Goal: Transaction & Acquisition: Purchase product/service

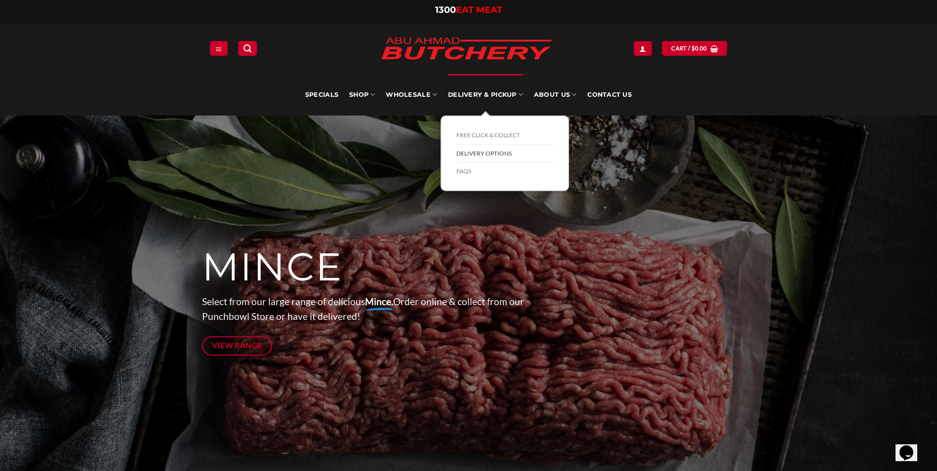
click at [476, 153] on link "Delivery Options" at bounding box center [505, 154] width 97 height 18
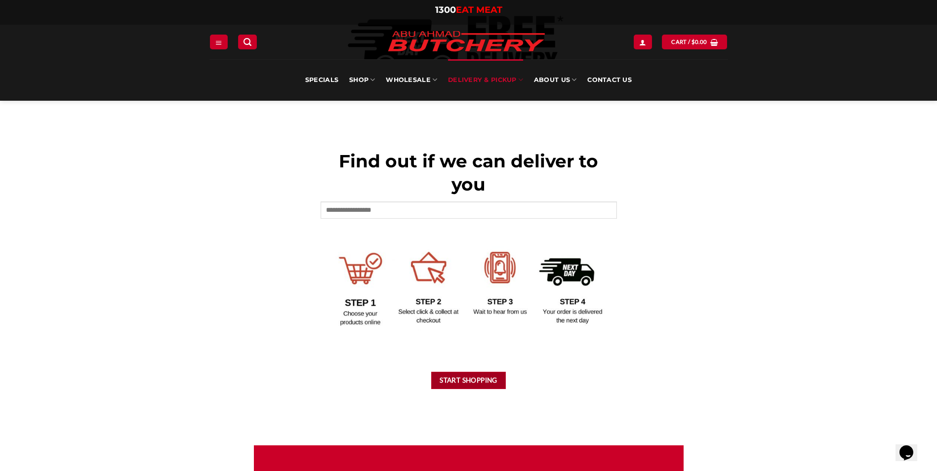
scroll to position [346, 0]
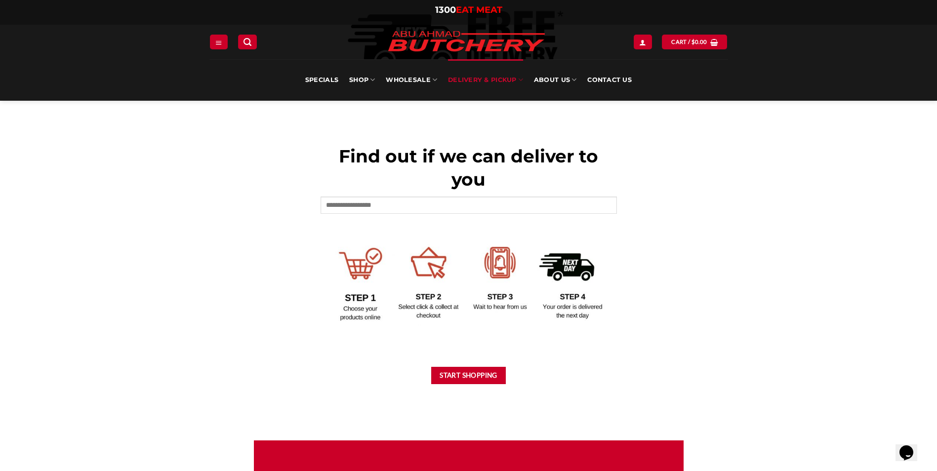
click at [359, 270] on img at bounding box center [469, 280] width 297 height 91
click at [388, 206] on input "text" at bounding box center [469, 205] width 297 height 17
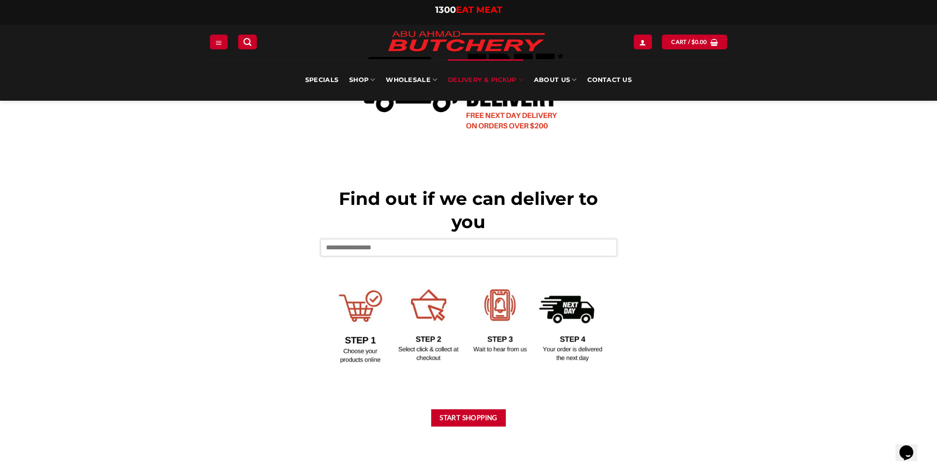
scroll to position [297, 0]
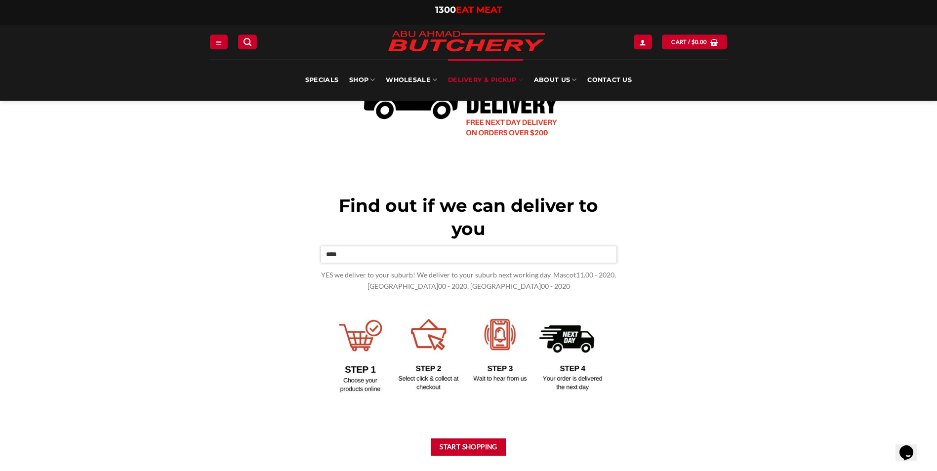
type input "****"
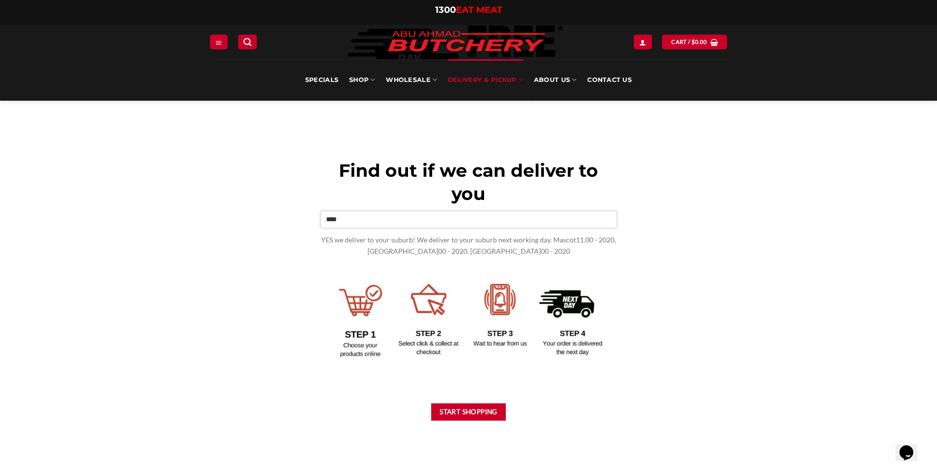
scroll to position [395, 0]
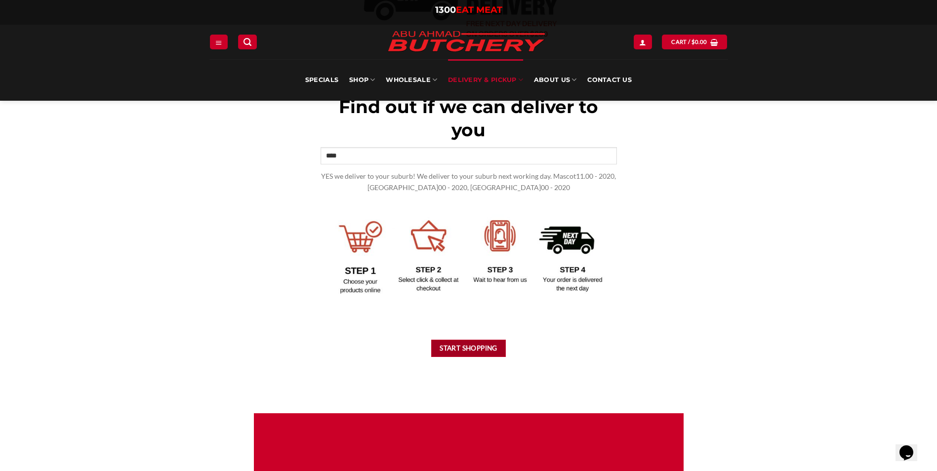
click at [463, 343] on button "Start Shopping" at bounding box center [468, 348] width 75 height 17
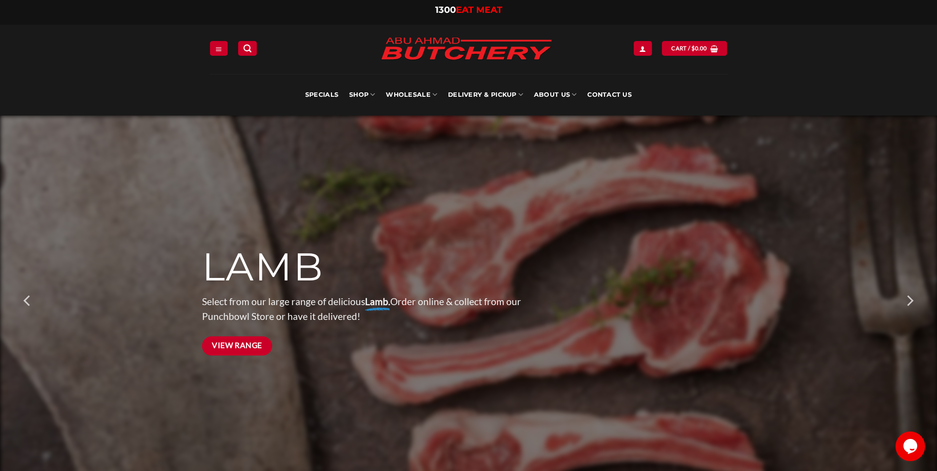
click at [240, 346] on span "View Range" at bounding box center [237, 346] width 50 height 12
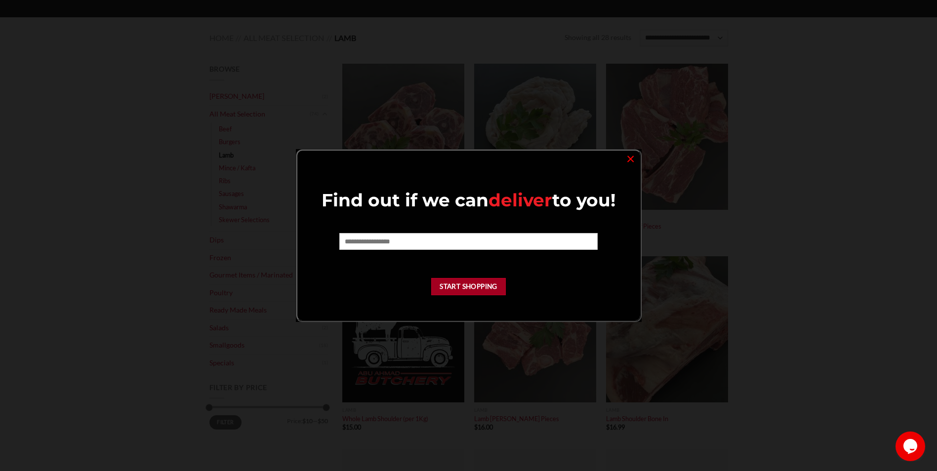
scroll to position [99, 0]
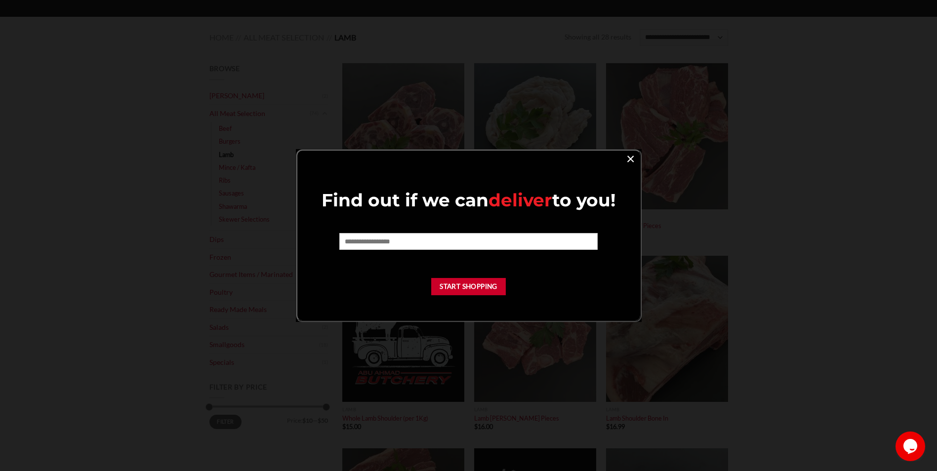
click at [628, 159] on link "×" at bounding box center [631, 158] width 14 height 13
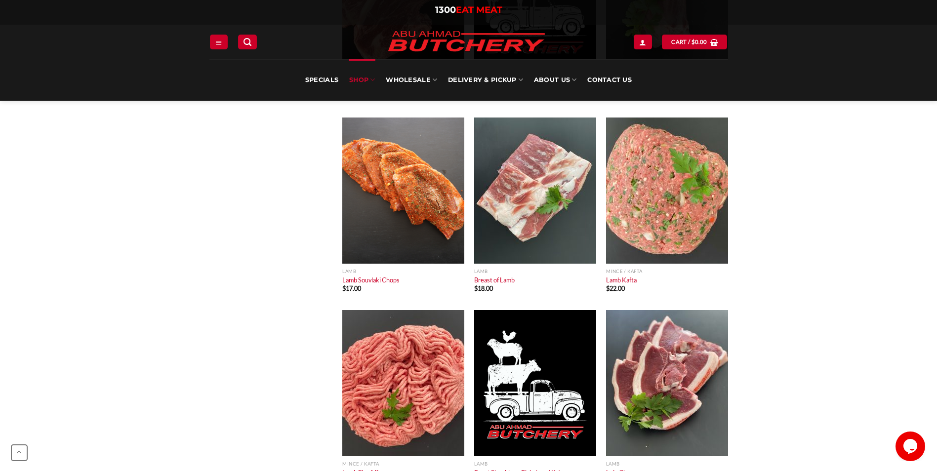
scroll to position [494, 0]
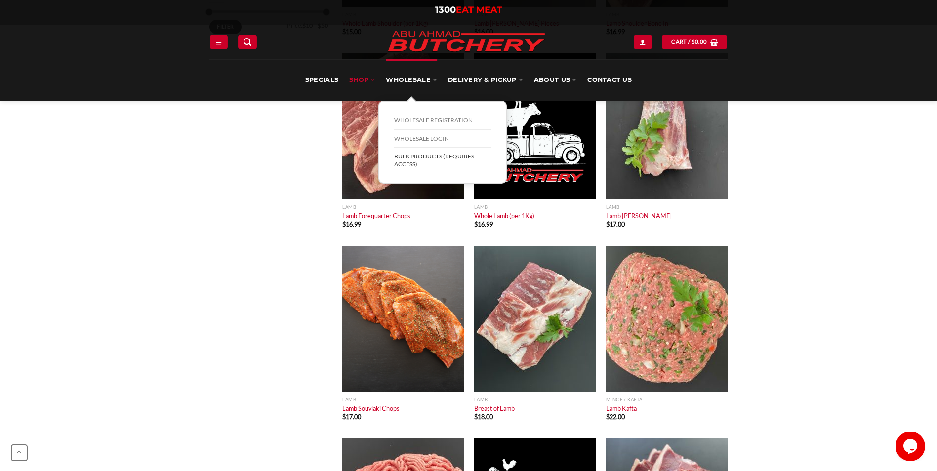
click at [433, 155] on link "BULK Products (Requires Access)" at bounding box center [442, 160] width 97 height 25
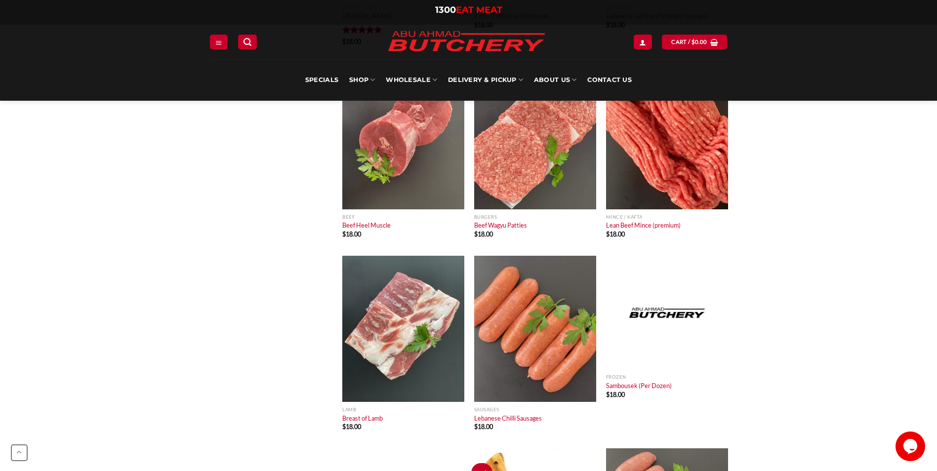
scroll to position [5436, 0]
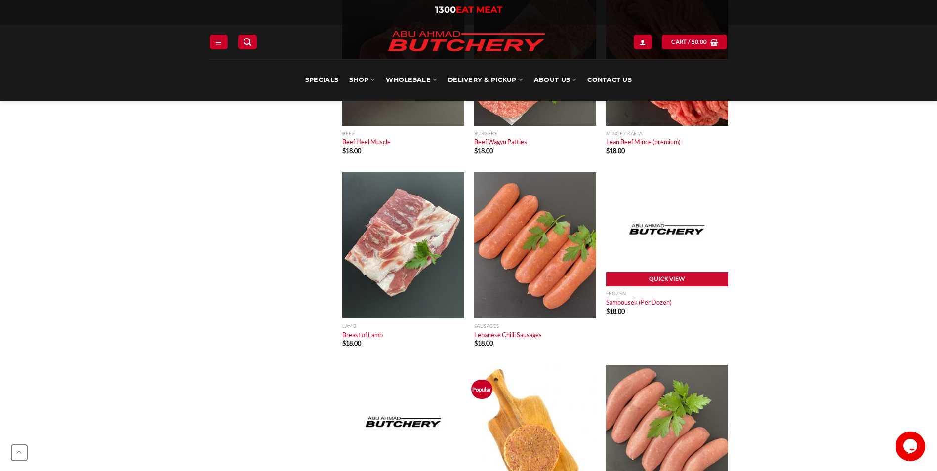
click at [678, 278] on link "Quick View" at bounding box center [667, 279] width 122 height 15
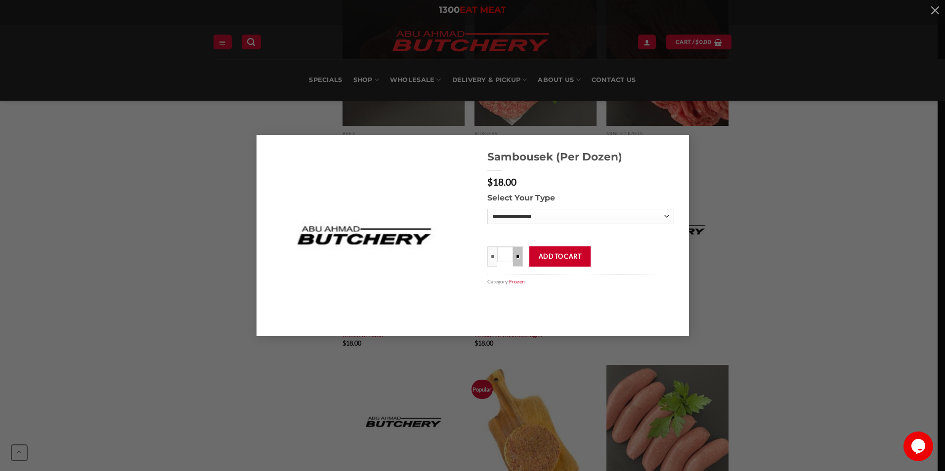
click at [516, 257] on input "*" at bounding box center [518, 257] width 10 height 20
type input "***"
click at [669, 213] on select "**********" at bounding box center [580, 216] width 187 height 15
select select "*"
click at [487, 209] on select "**********" at bounding box center [580, 216] width 187 height 15
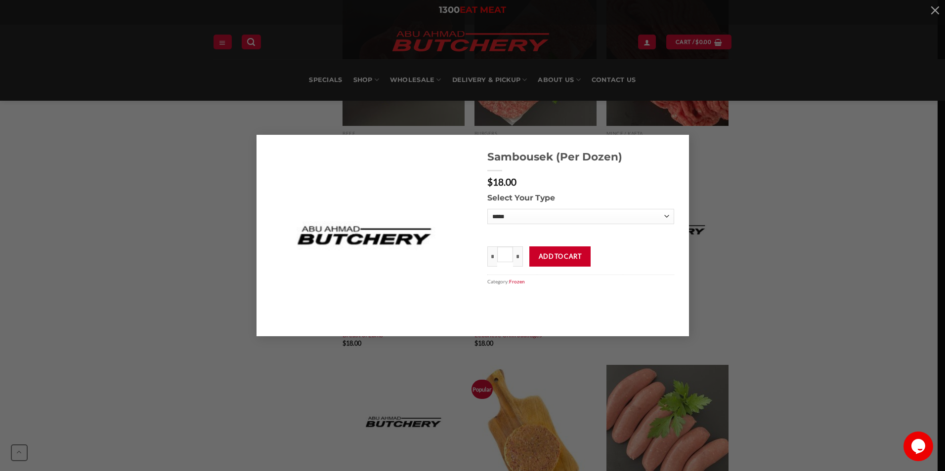
click at [802, 269] on div "**********" at bounding box center [472, 236] width 915 height 202
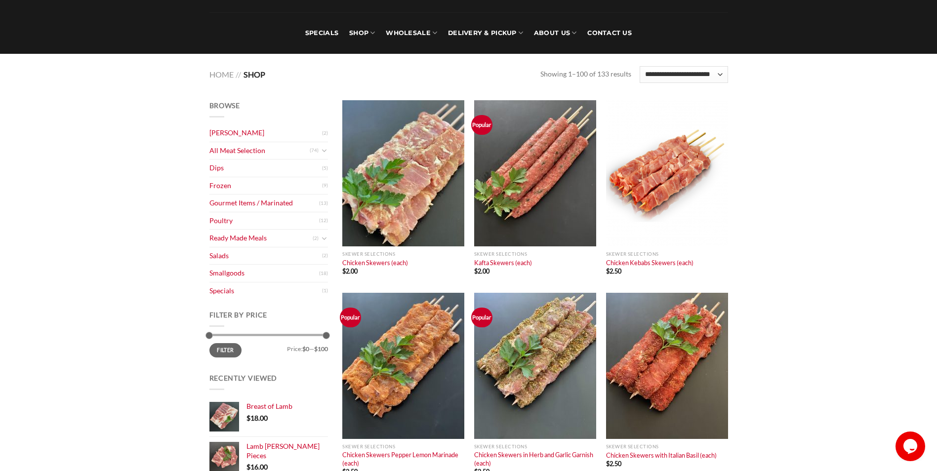
scroll to position [0, 0]
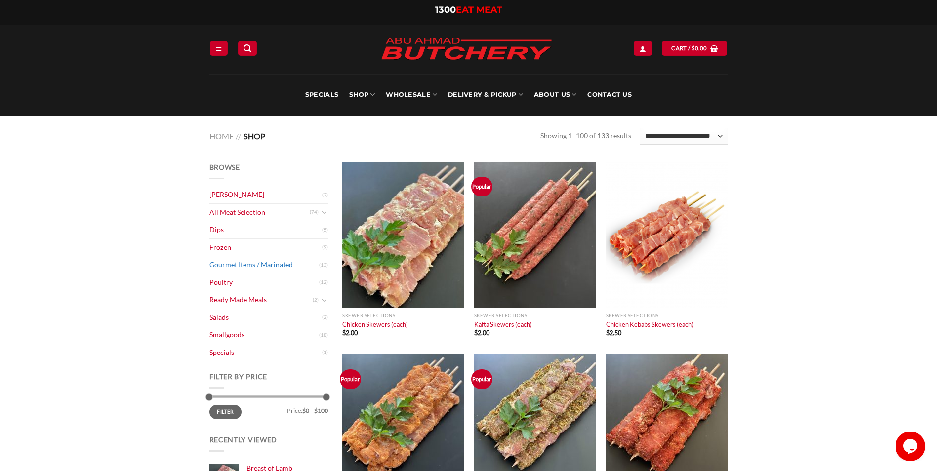
click at [279, 265] on link "Gourmet Items / Marinated" at bounding box center [265, 264] width 110 height 17
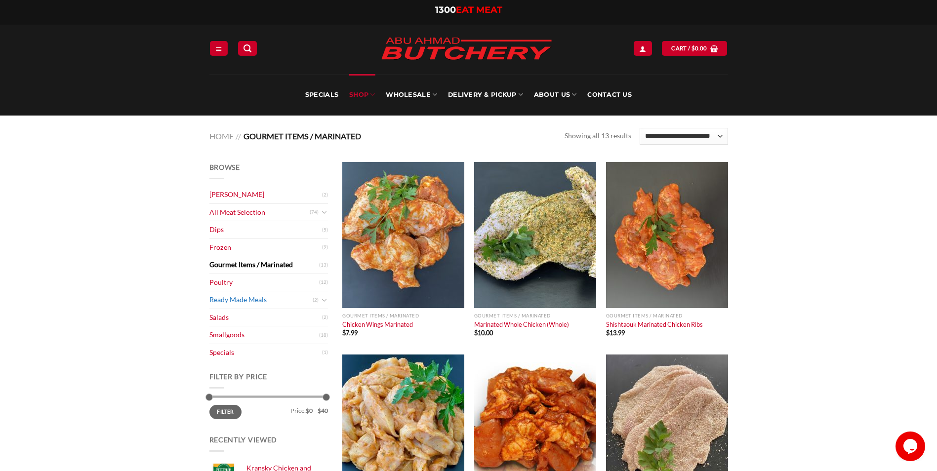
click at [276, 301] on link "Ready Made Meals" at bounding box center [261, 300] width 103 height 17
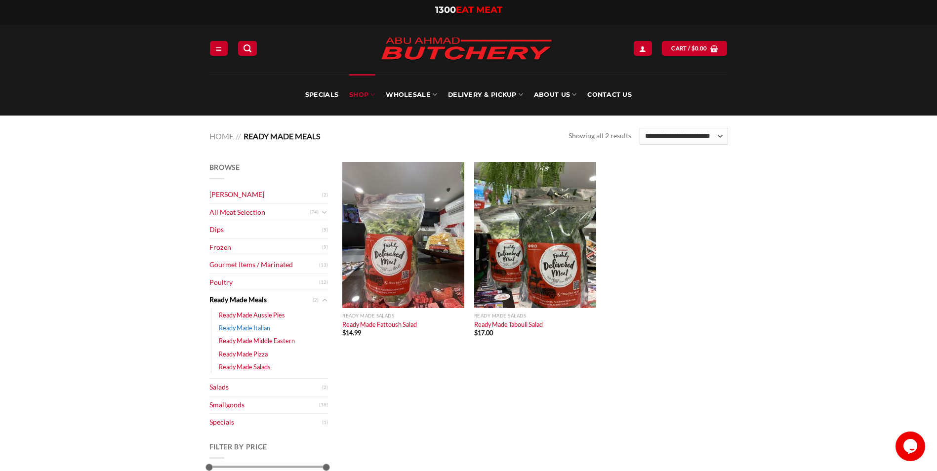
click at [269, 331] on link "Ready Made Italian" at bounding box center [244, 328] width 51 height 13
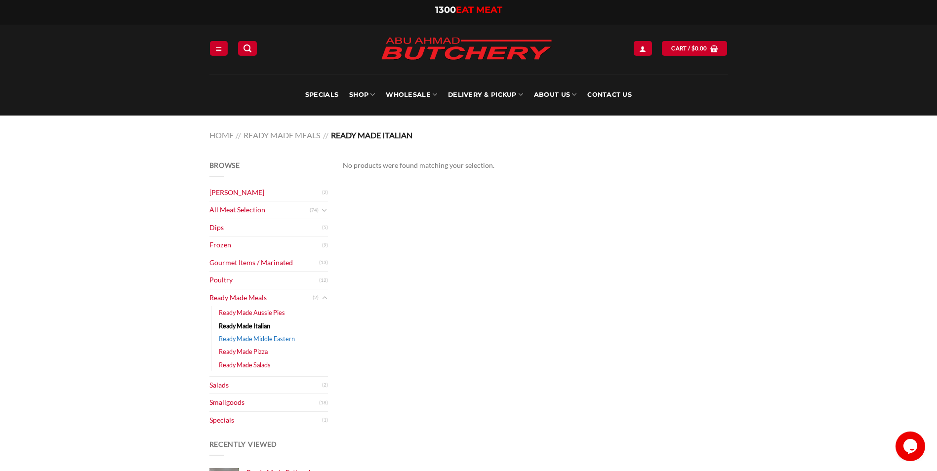
click at [280, 339] on link "Ready Made Middle Eastern" at bounding box center [257, 339] width 76 height 13
click at [256, 364] on link "Ready Made Salads" at bounding box center [245, 365] width 52 height 13
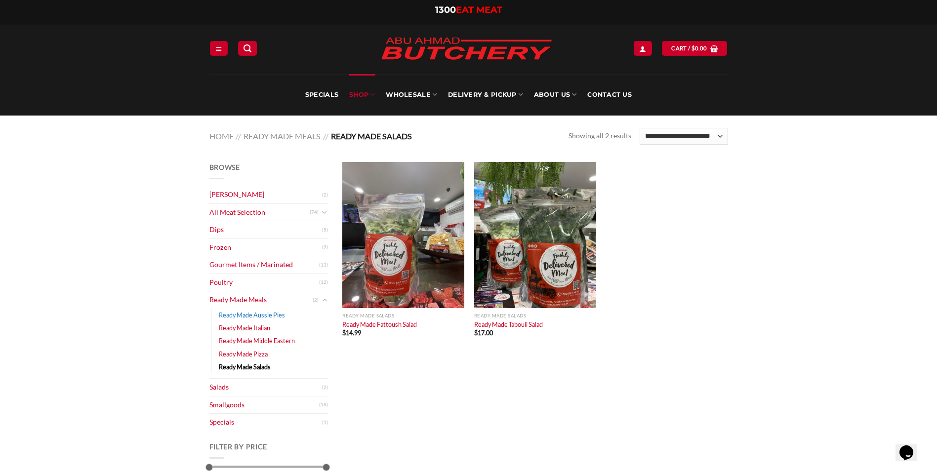
click at [273, 314] on link "Ready Made Aussie Pies" at bounding box center [252, 315] width 66 height 13
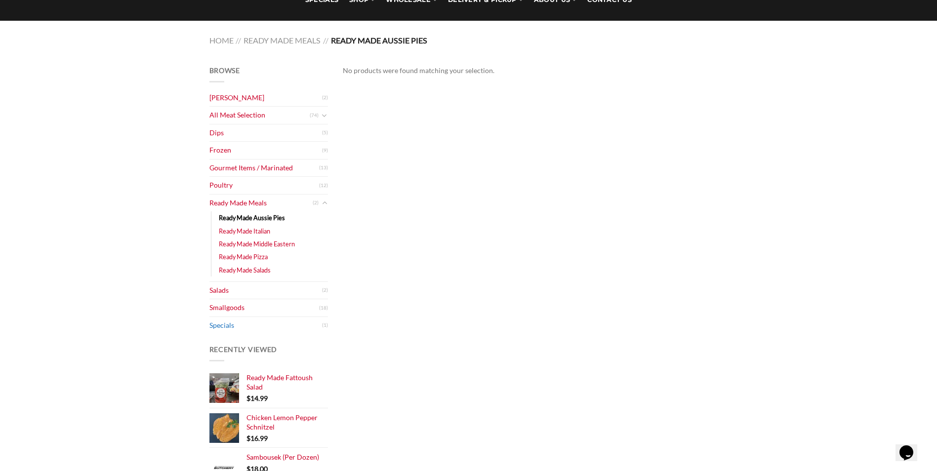
scroll to position [99, 0]
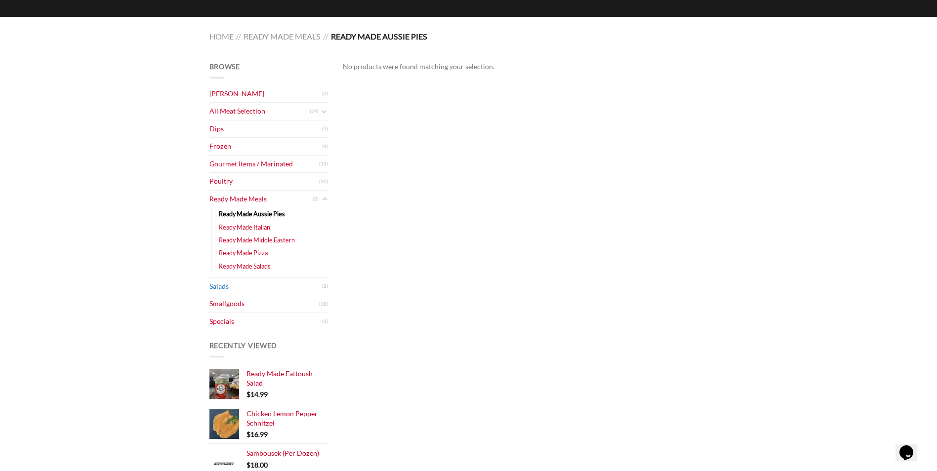
click at [269, 282] on link "Salads" at bounding box center [266, 286] width 113 height 17
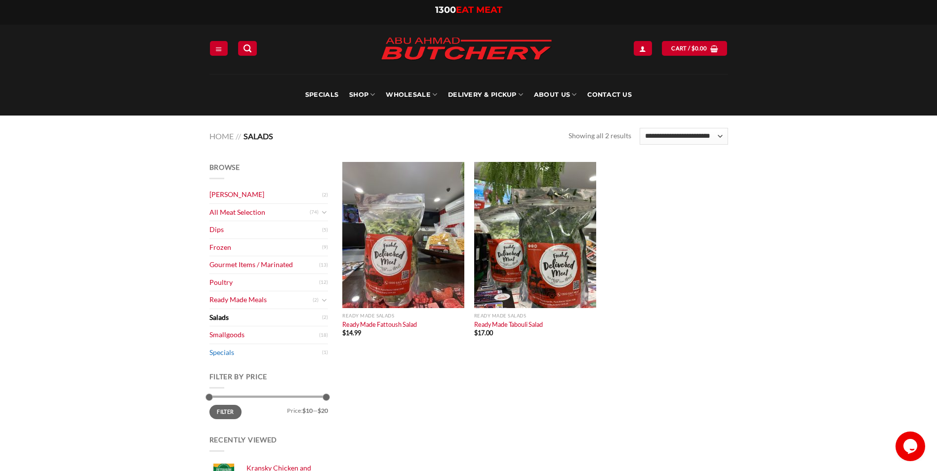
click at [231, 352] on link "Specials" at bounding box center [266, 352] width 113 height 17
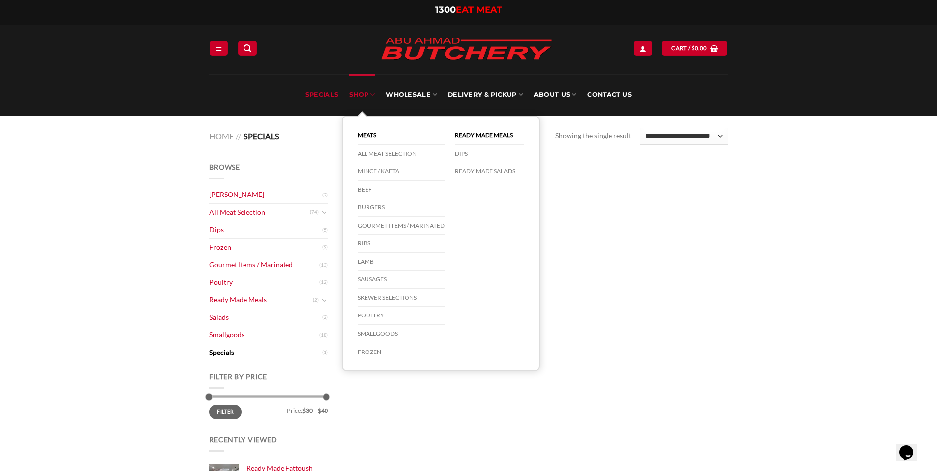
click at [369, 96] on link "SHOP" at bounding box center [362, 95] width 26 height 42
click at [368, 93] on link "SHOP" at bounding box center [362, 95] width 26 height 42
click at [357, 94] on link "SHOP" at bounding box center [362, 95] width 26 height 42
click at [374, 187] on link "Beef" at bounding box center [401, 190] width 87 height 18
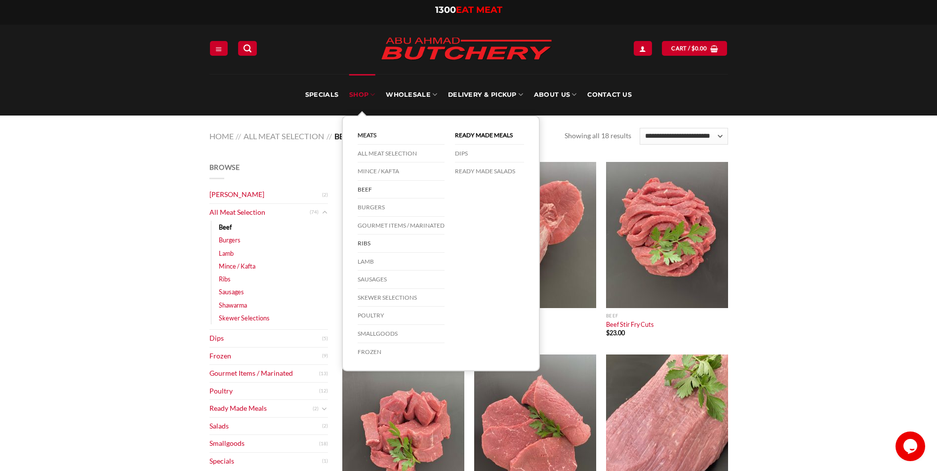
click at [367, 241] on link "Ribs" at bounding box center [401, 244] width 87 height 18
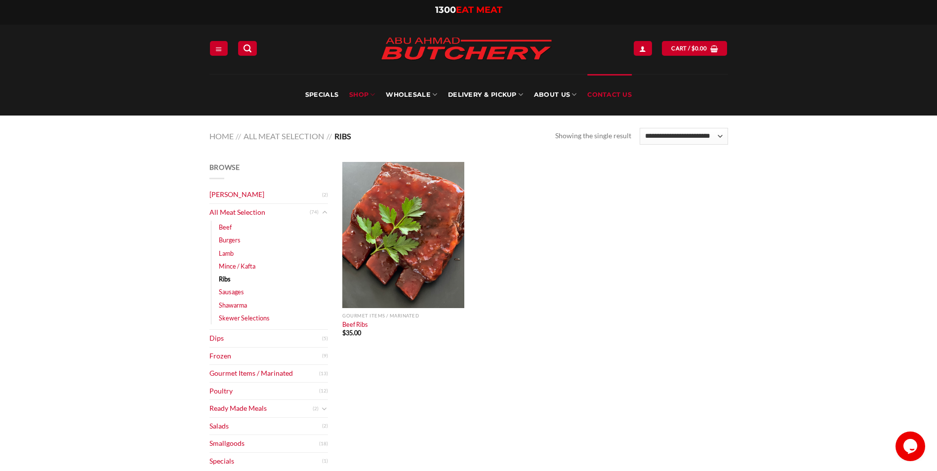
click at [600, 96] on link "Contact Us" at bounding box center [610, 95] width 44 height 42
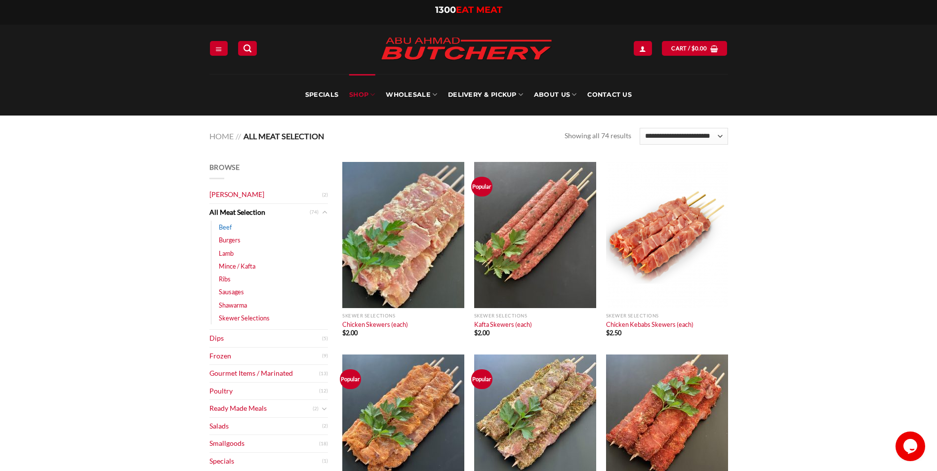
click at [225, 225] on link "Beef" at bounding box center [225, 227] width 13 height 13
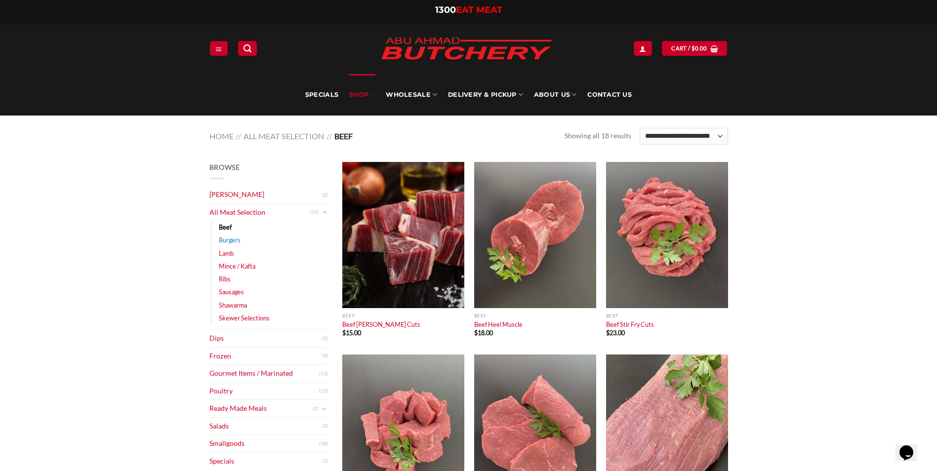
click at [226, 241] on link "Burgers" at bounding box center [230, 240] width 22 height 13
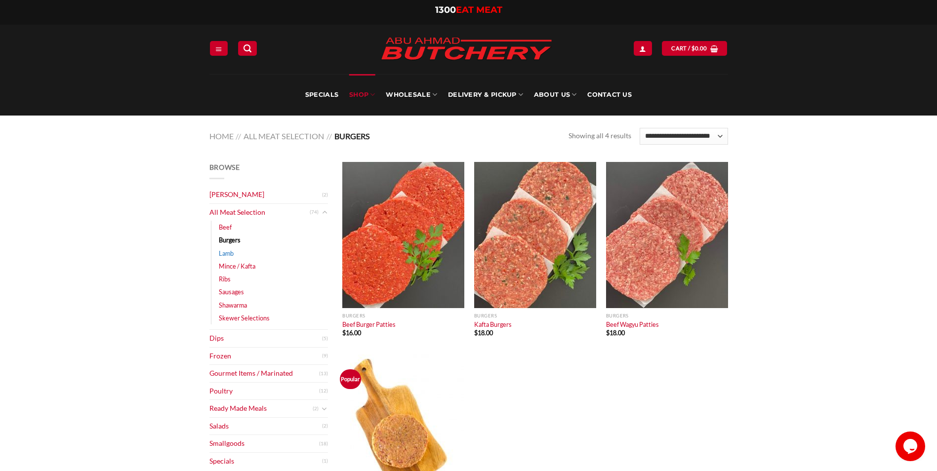
click at [230, 254] on link "Lamb" at bounding box center [226, 253] width 15 height 13
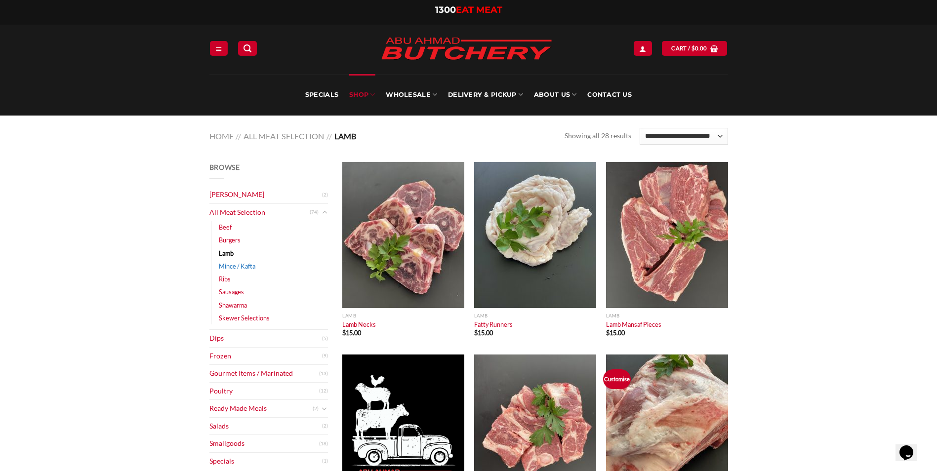
click at [227, 266] on link "Mince / Kafta" at bounding box center [237, 266] width 37 height 13
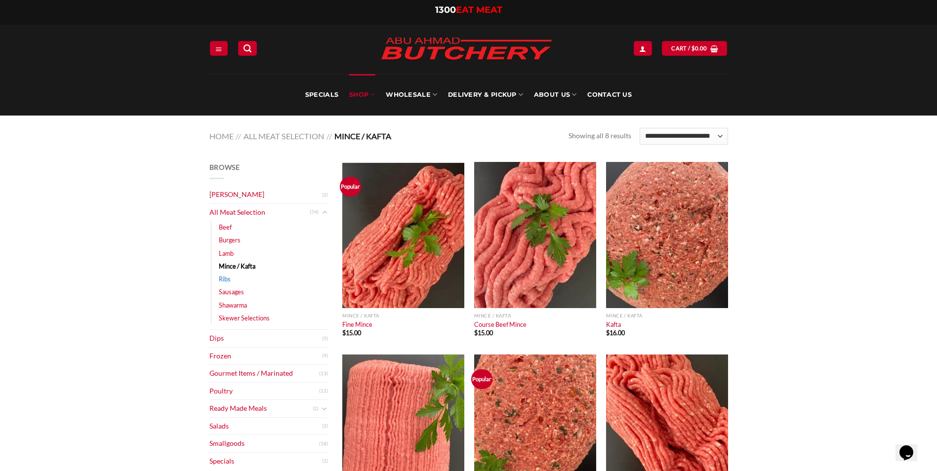
click at [229, 279] on li "Ribs (1)" at bounding box center [273, 279] width 109 height 13
click at [224, 279] on link "Ribs" at bounding box center [225, 279] width 12 height 13
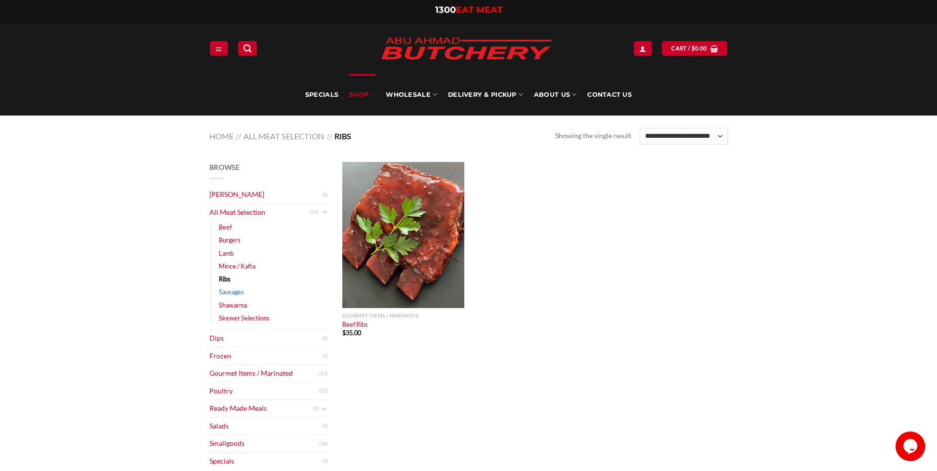
click at [225, 293] on link "Sausages" at bounding box center [231, 292] width 25 height 13
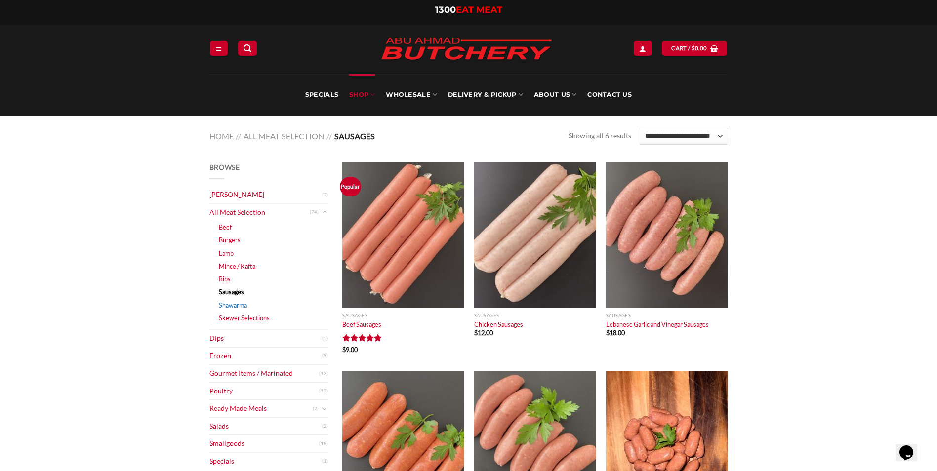
click at [239, 308] on link "Shawarma" at bounding box center [233, 305] width 28 height 13
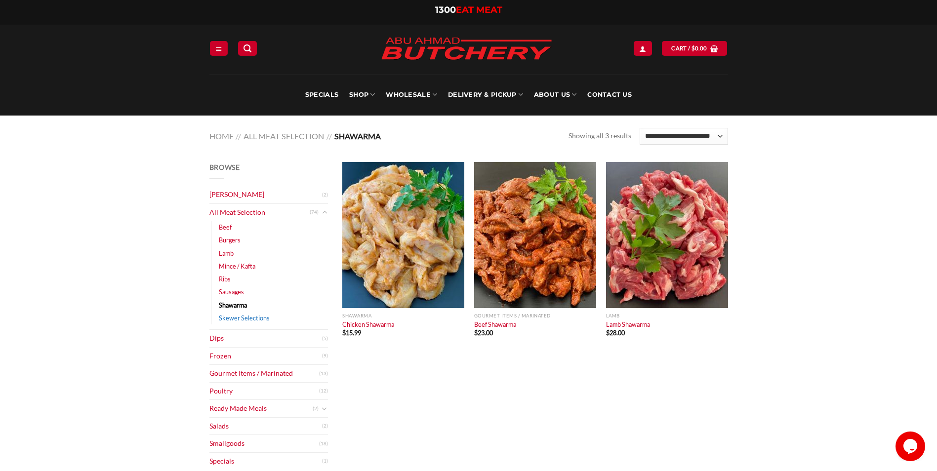
click at [253, 315] on link "Skewer Selections" at bounding box center [244, 318] width 51 height 13
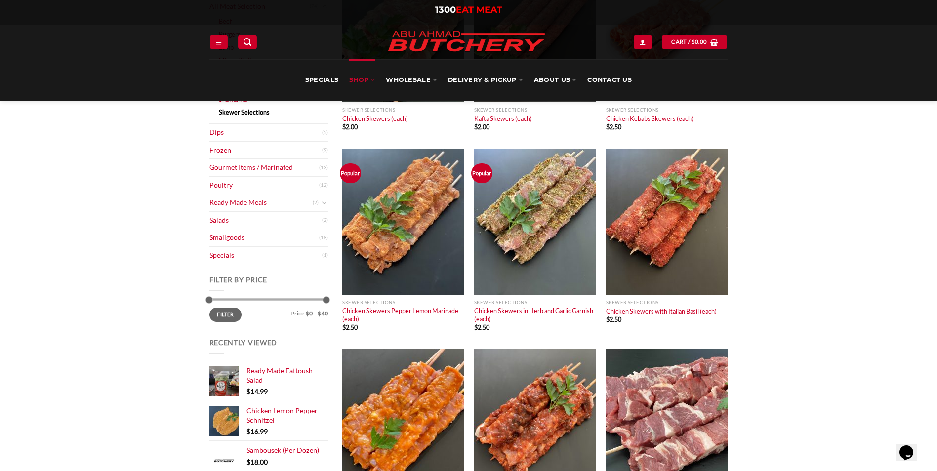
scroll to position [198, 0]
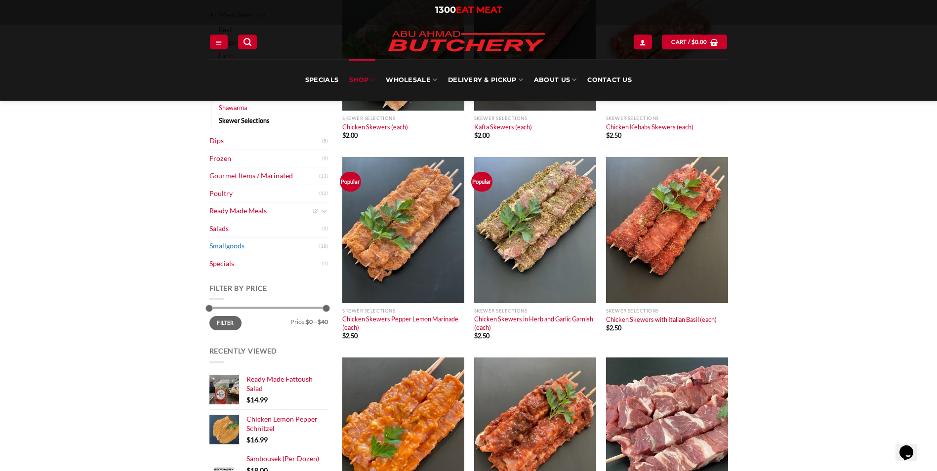
click at [243, 251] on link "Smallgoods" at bounding box center [265, 246] width 110 height 17
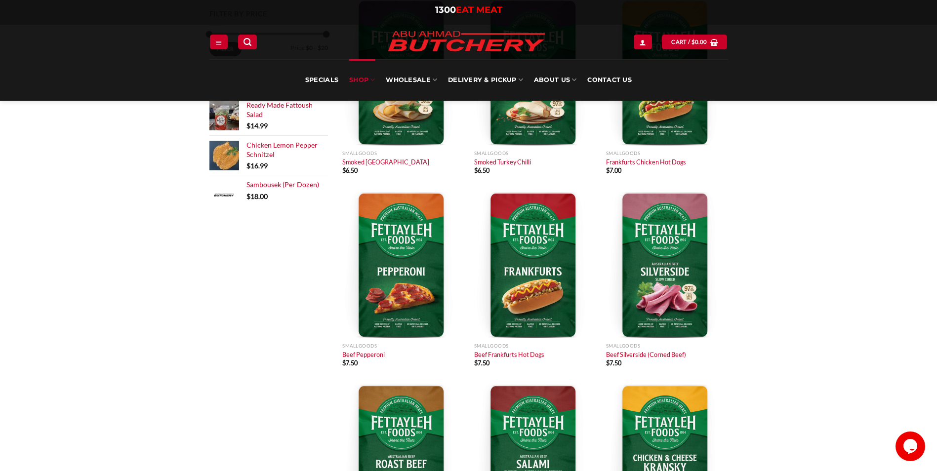
scroll to position [346, 0]
